Goal: Transaction & Acquisition: Purchase product/service

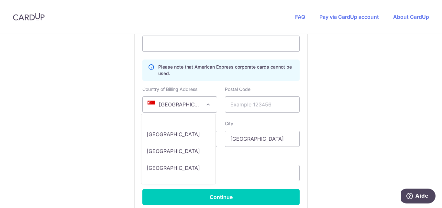
scroll to position [3452, 0]
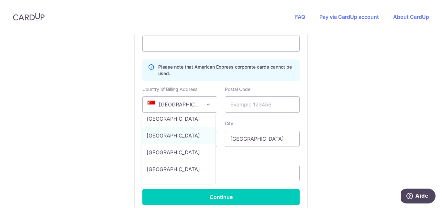
click at [208, 104] on span at bounding box center [208, 105] width 8 height 8
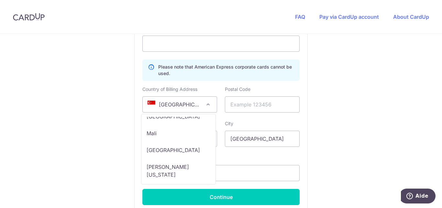
scroll to position [2275, 0]
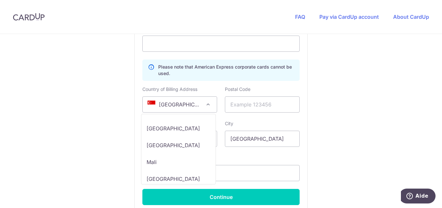
click at [183, 116] on span "[GEOGRAPHIC_DATA] [GEOGRAPHIC_DATA] [GEOGRAPHIC_DATA] [GEOGRAPHIC_DATA] [US_STA…" at bounding box center [178, 149] width 75 height 71
select select "MG"
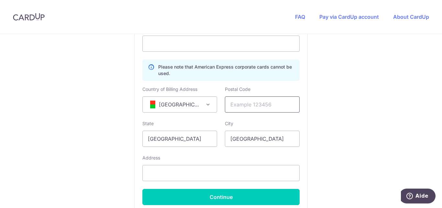
click at [245, 105] on input "text" at bounding box center [262, 104] width 75 height 16
type input "00101"
click at [182, 138] on input "[GEOGRAPHIC_DATA]" at bounding box center [179, 139] width 75 height 16
type input "S"
type input "Analamanga"
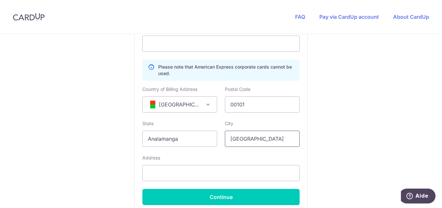
click at [261, 141] on input "[GEOGRAPHIC_DATA]" at bounding box center [262, 139] width 75 height 16
type input "S"
type input "[GEOGRAPHIC_DATA]"
click at [206, 174] on input "text" at bounding box center [220, 173] width 157 height 16
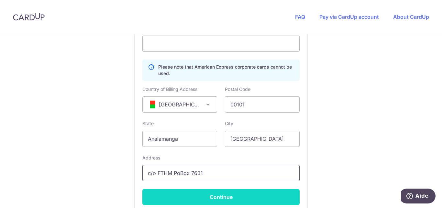
type input "c/o FTHM PoBox 7631"
click at [221, 196] on button "Continue" at bounding box center [220, 197] width 157 height 16
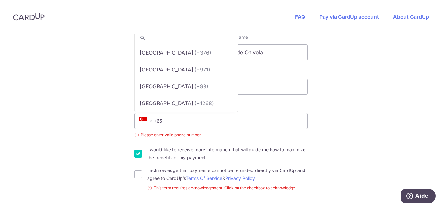
click at [149, 122] on span at bounding box center [151, 121] width 8 height 8
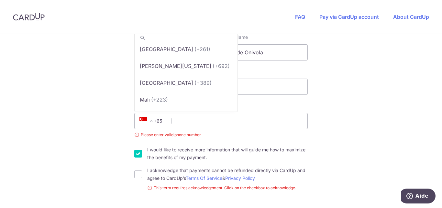
scroll to position [2404, 0]
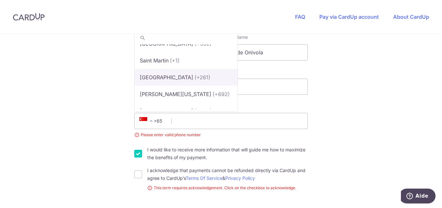
select select "143"
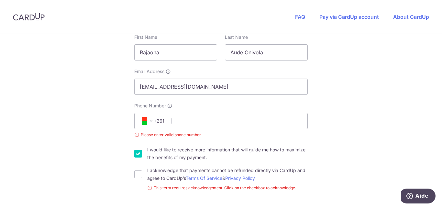
click at [170, 123] on span "+261" at bounding box center [152, 121] width 37 height 16
click at [173, 121] on input "Phone Number" at bounding box center [220, 121] width 173 height 16
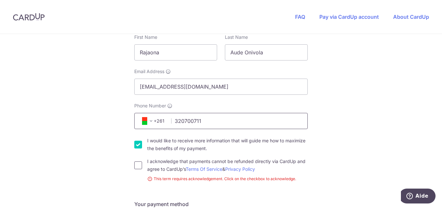
type input "320700711"
click at [138, 165] on input "I acknowledge that payments cannot be refunded directly via CardUp and agree to…" at bounding box center [138, 165] width 8 height 8
checkbox input "true"
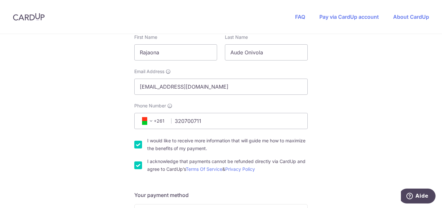
click at [138, 146] on input "I would like to receive more information that will guide me how to maximize the…" at bounding box center [138, 145] width 8 height 8
checkbox input "false"
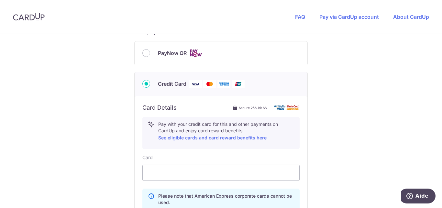
scroll to position [450, 0]
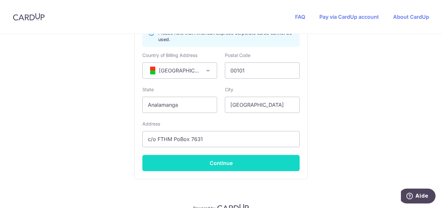
click at [215, 162] on button "Continue" at bounding box center [220, 163] width 157 height 16
type input "**** 1635"
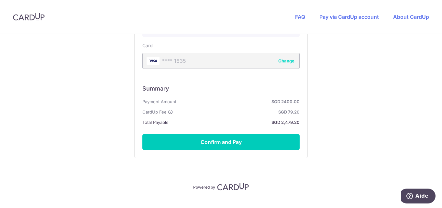
scroll to position [412, 0]
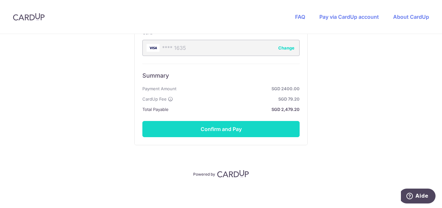
click at [230, 128] on button "Confirm and Pay" at bounding box center [220, 129] width 157 height 16
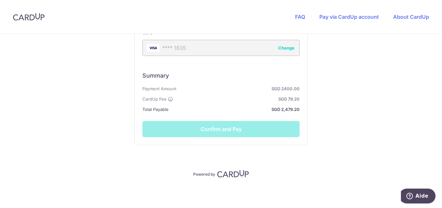
click at [230, 128] on div "Summary Payment Amount SGD 2400.00 CardUp Fee SGD 79.20 Total Payable SGD 2,479…" at bounding box center [220, 100] width 157 height 73
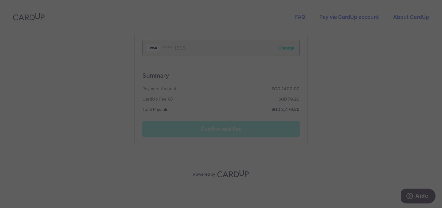
scroll to position [249, 0]
